Goal: Find contact information: Find contact information

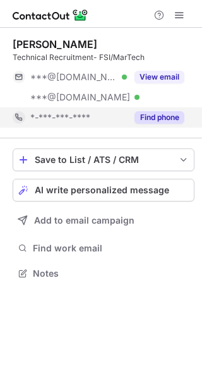
scroll to position [264, 202]
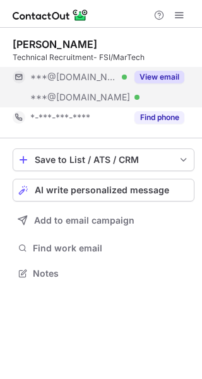
click at [171, 75] on button "View email" at bounding box center [160, 77] width 50 height 13
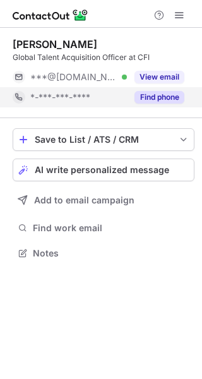
scroll to position [6, 6]
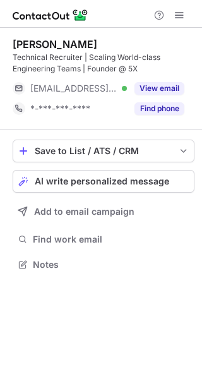
scroll to position [255, 202]
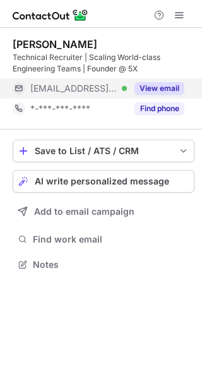
click at [159, 91] on button "View email" at bounding box center [160, 88] width 50 height 13
